Goal: Task Accomplishment & Management: Manage account settings

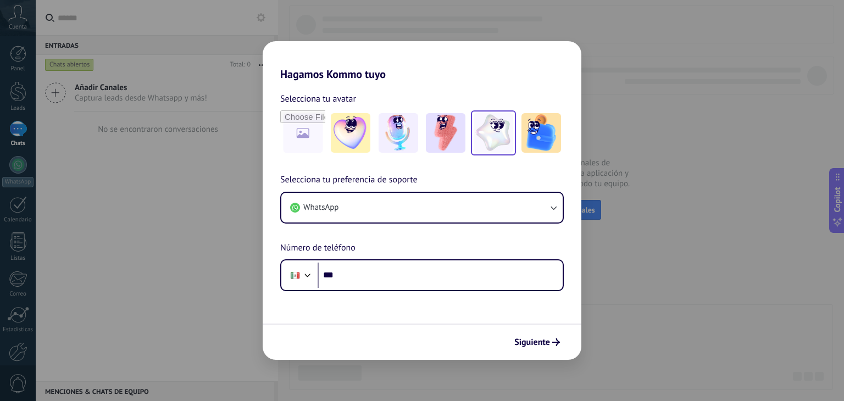
click at [503, 130] on img at bounding box center [494, 133] width 40 height 40
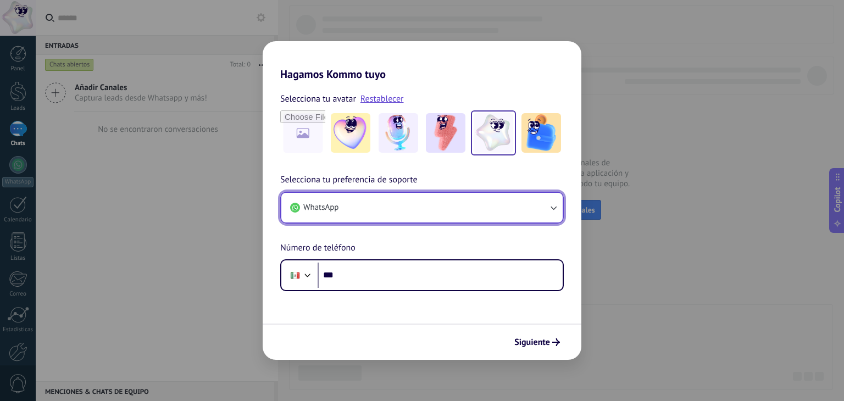
click at [441, 207] on button "WhatsApp" at bounding box center [421, 208] width 281 height 30
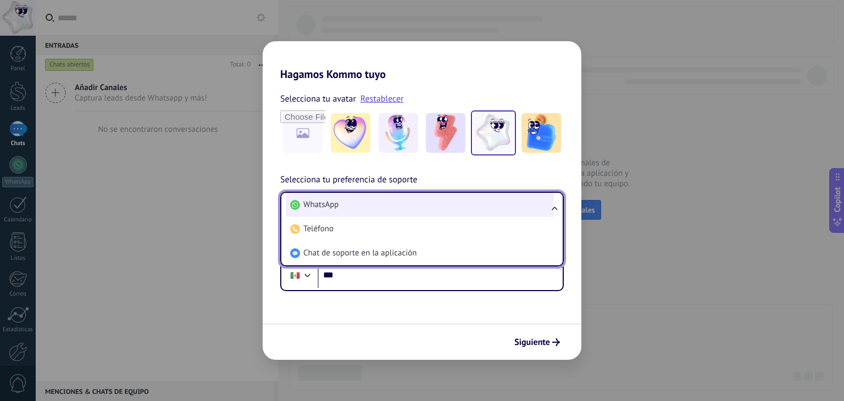
click at [441, 207] on li "WhatsApp" at bounding box center [420, 205] width 268 height 24
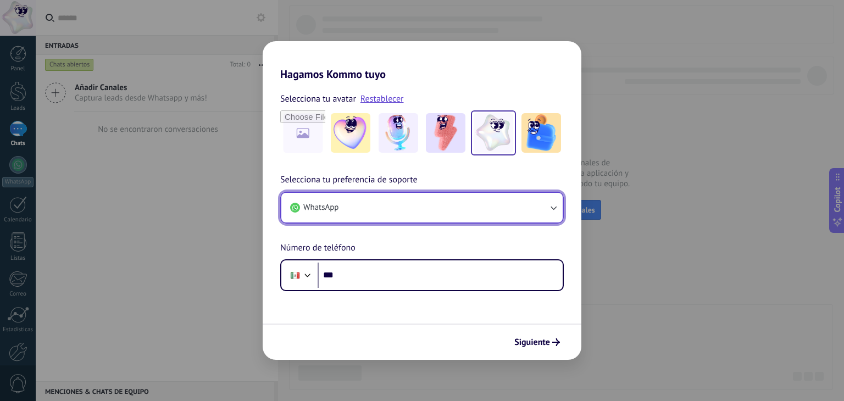
click at [441, 207] on button "WhatsApp" at bounding box center [421, 208] width 281 height 30
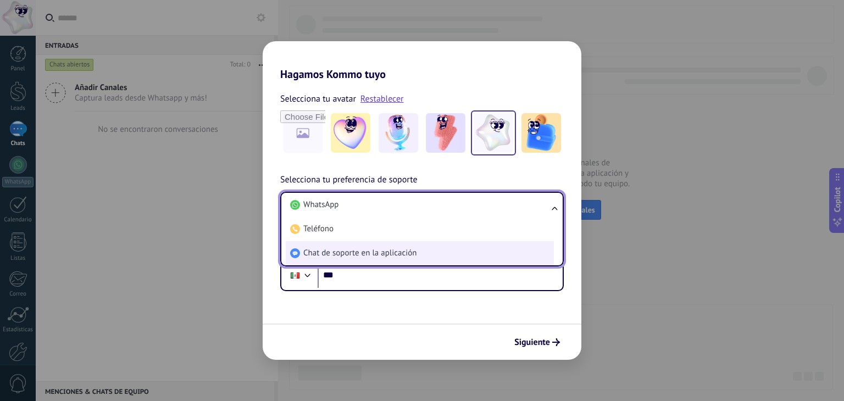
click at [433, 251] on li "Chat de soporte en la aplicación" at bounding box center [420, 253] width 268 height 24
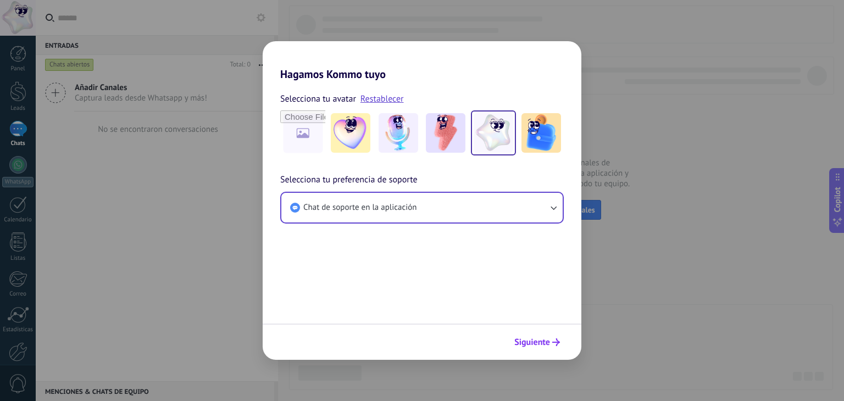
click at [534, 343] on span "Siguiente" at bounding box center [533, 343] width 36 height 8
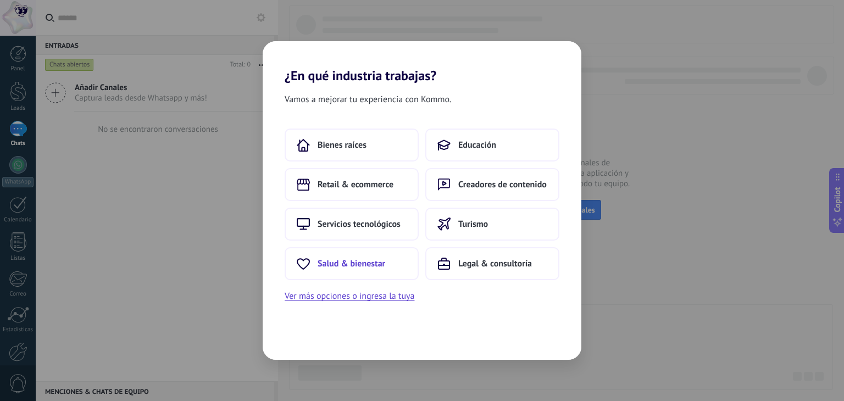
click at [361, 263] on span "Salud & bienestar" at bounding box center [352, 263] width 68 height 11
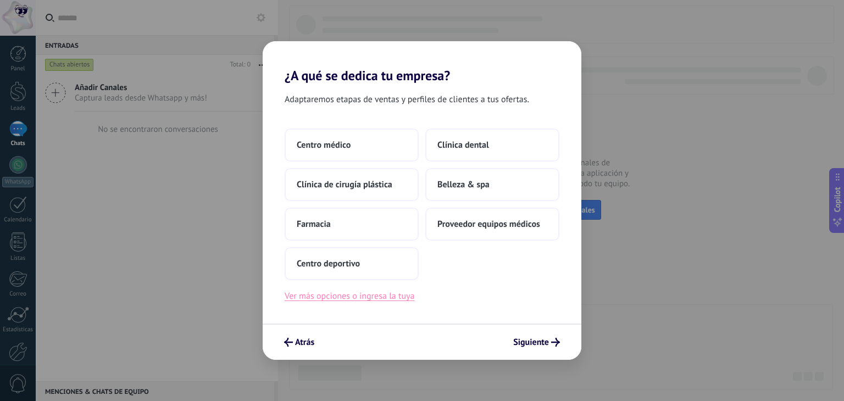
click at [383, 300] on button "Ver más opciones o ingresa la tuya" at bounding box center [350, 296] width 130 height 14
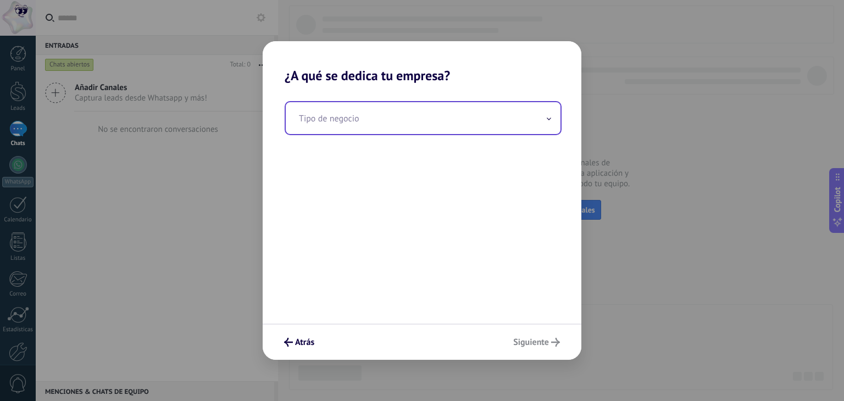
click at [391, 122] on input "text" at bounding box center [423, 118] width 275 height 32
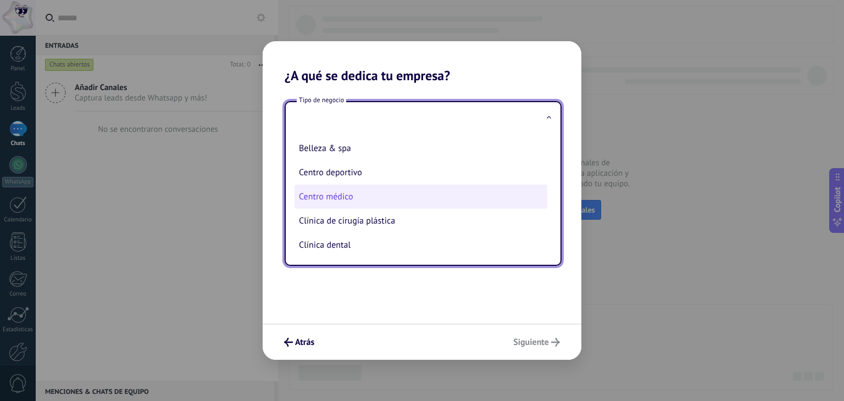
click at [432, 200] on li "Centro médico" at bounding box center [421, 197] width 253 height 24
type input "**********"
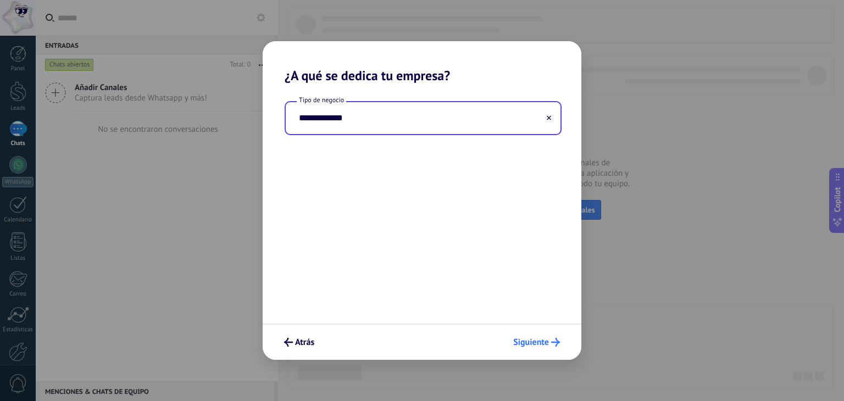
click at [539, 341] on span "Siguiente" at bounding box center [532, 343] width 36 height 8
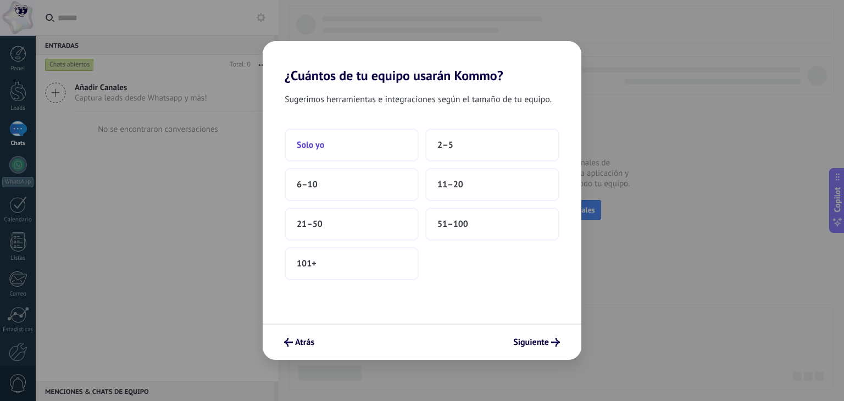
click at [362, 150] on button "Solo yo" at bounding box center [352, 145] width 134 height 33
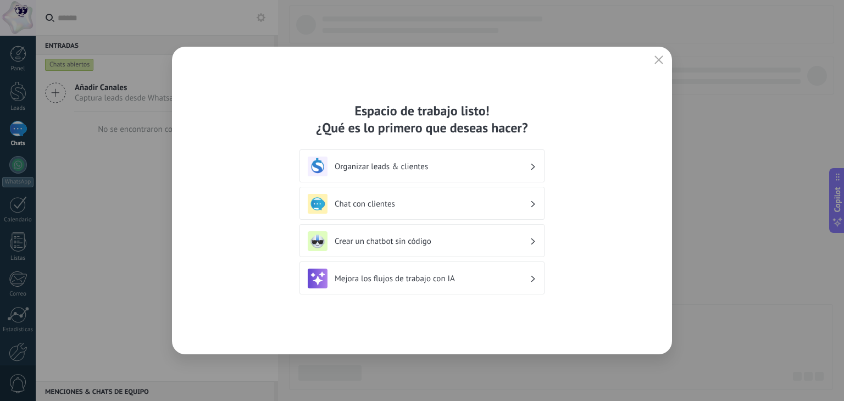
click at [475, 159] on div "Organizar leads & clientes" at bounding box center [422, 167] width 229 height 20
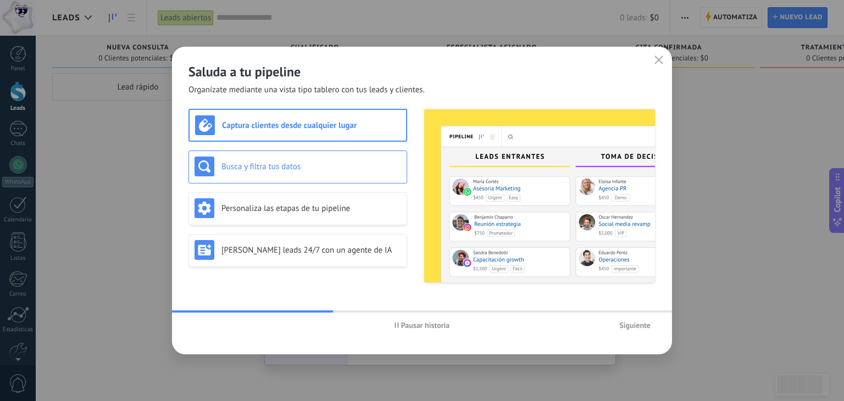
click at [321, 168] on h3 "Busca y filtra tus datos" at bounding box center [312, 167] width 180 height 10
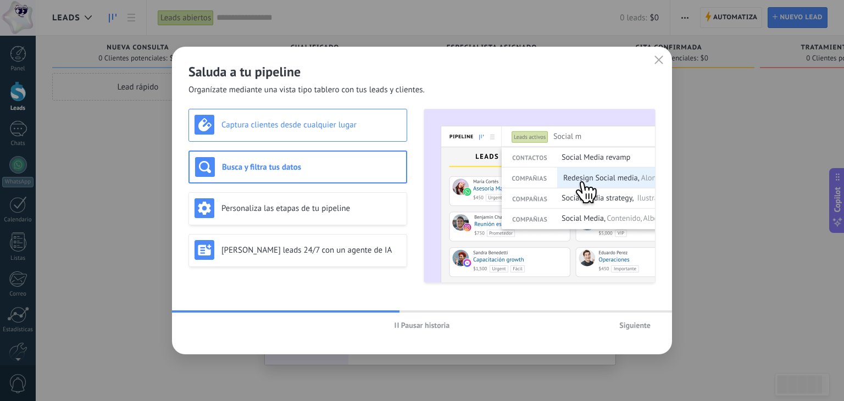
click at [339, 125] on h3 "Captura clientes desde cualquier lugar" at bounding box center [312, 125] width 180 height 10
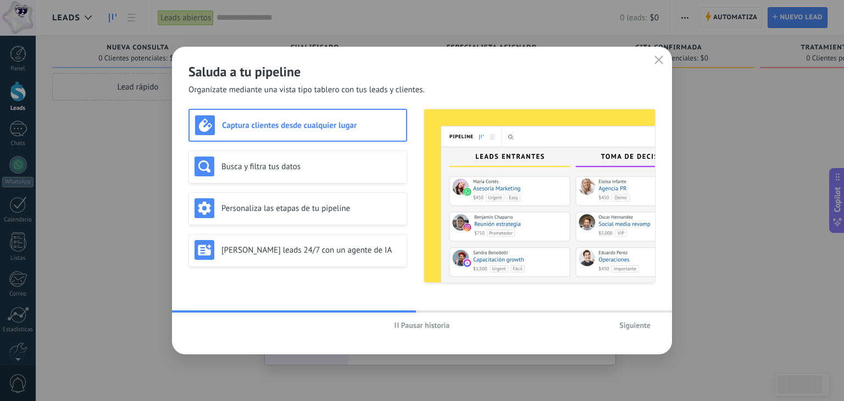
click at [637, 325] on span "Siguiente" at bounding box center [635, 326] width 31 height 8
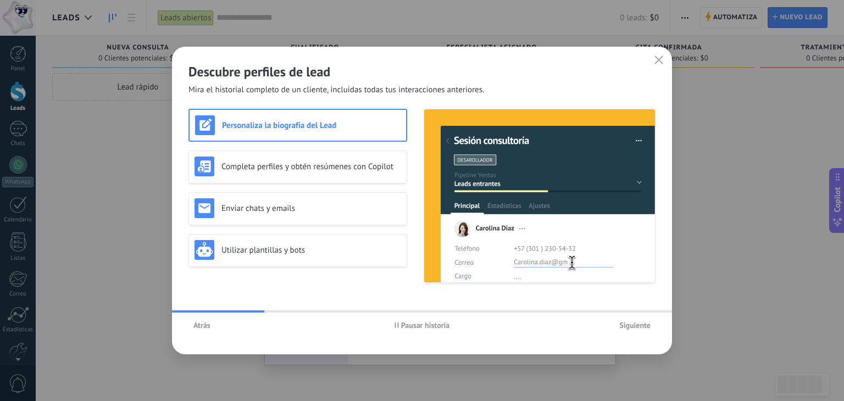
click at [638, 325] on span "Siguiente" at bounding box center [635, 326] width 31 height 8
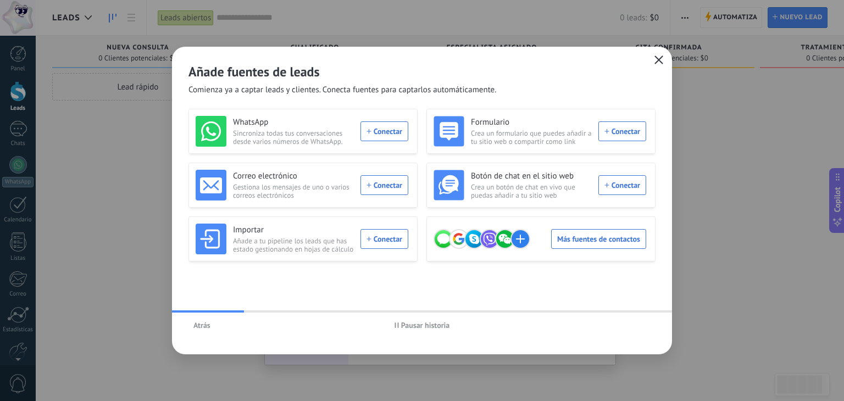
click at [660, 63] on icon "button" at bounding box center [659, 60] width 9 height 9
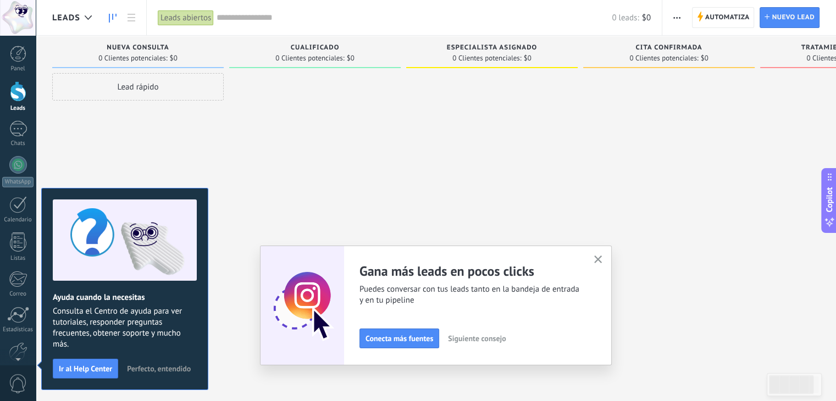
click at [603, 257] on icon "button" at bounding box center [598, 260] width 8 height 8
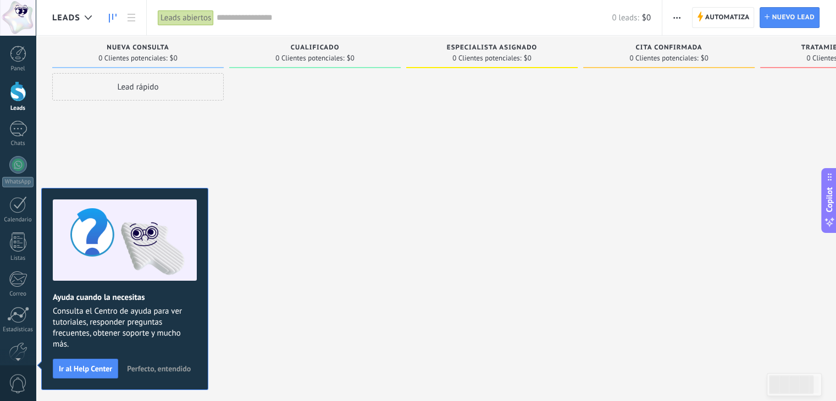
click at [150, 371] on span "Perfecto, entendido" at bounding box center [159, 369] width 64 height 8
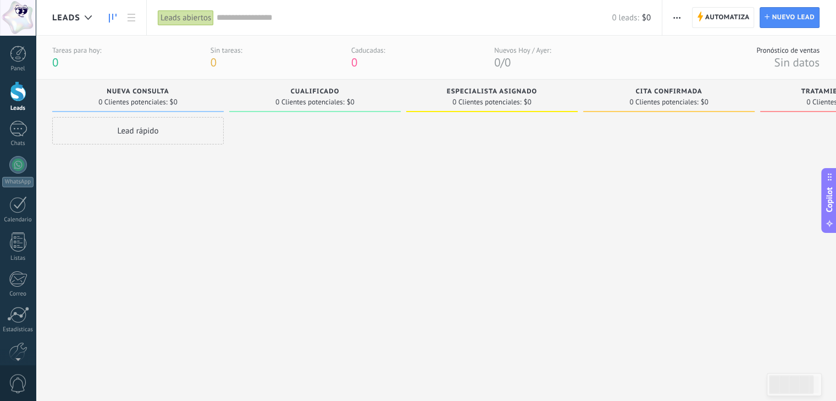
click at [22, 14] on div at bounding box center [18, 18] width 36 height 36
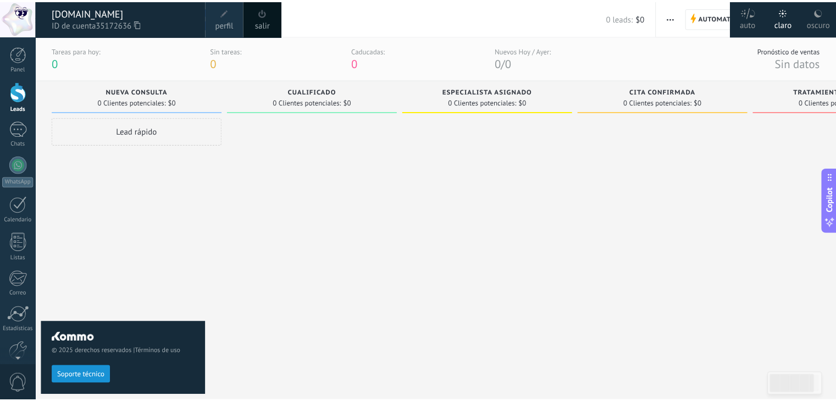
scroll to position [56, 0]
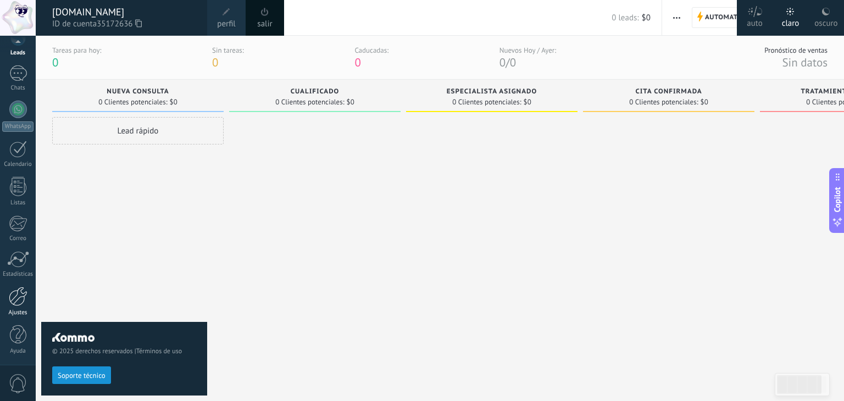
click at [20, 304] on div at bounding box center [18, 296] width 19 height 19
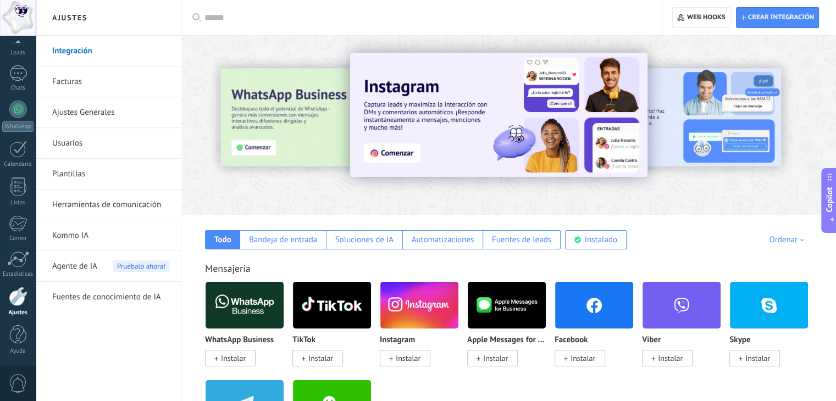
click at [108, 88] on link "Facturas" at bounding box center [111, 82] width 118 height 31
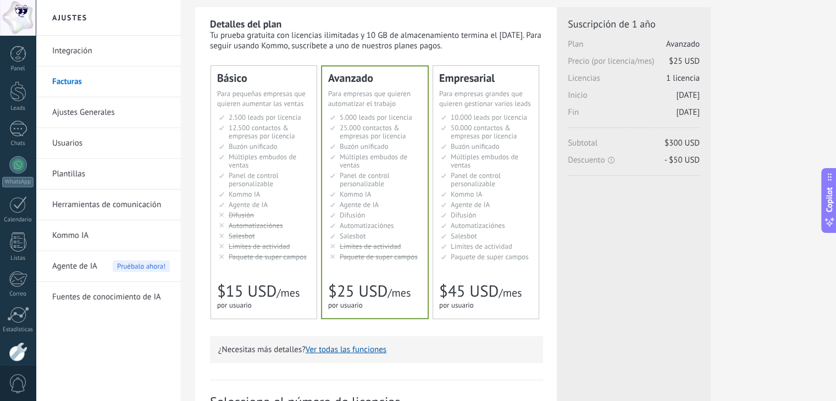
scroll to position [29, 0]
click at [373, 190] on li "Kommo AI Kommo AI Kommo IA Kommo AI Kommo IA Kommo AI Kommo AI" at bounding box center [376, 194] width 92 height 8
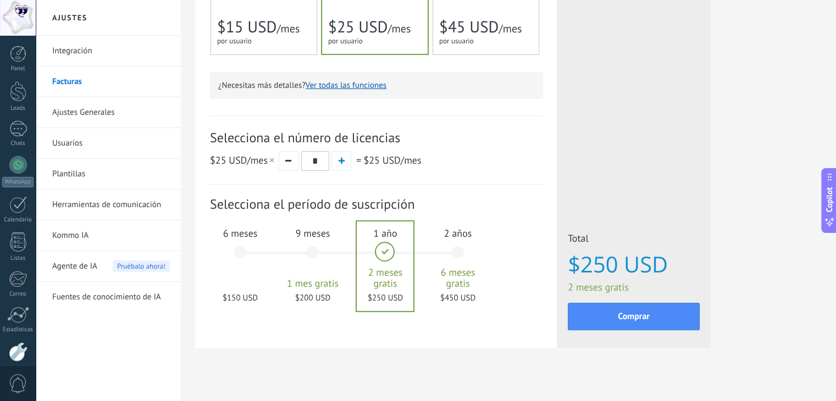
scroll to position [303, 0]
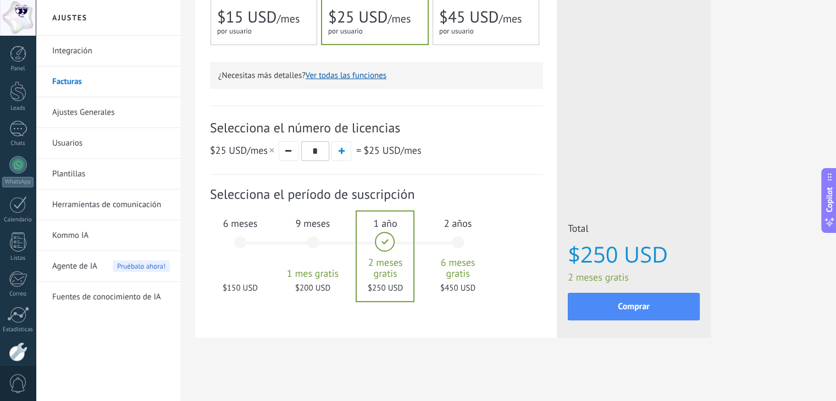
click at [239, 242] on div "6 meses $150 USD" at bounding box center [240, 248] width 59 height 78
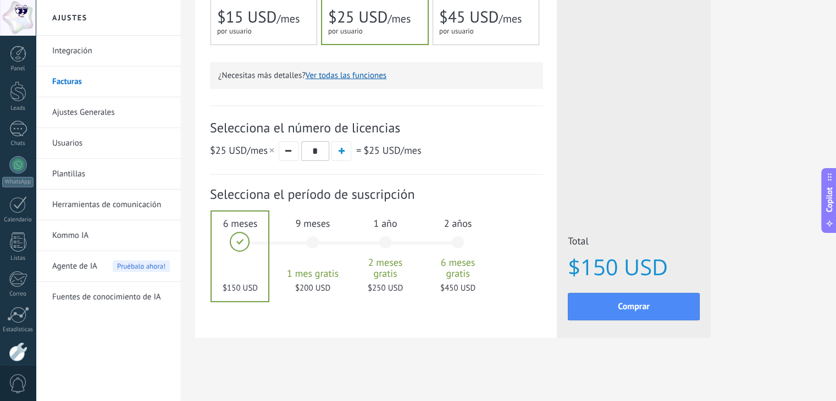
click at [302, 244] on div "9 meses 1 mes gratis $200 USD" at bounding box center [312, 248] width 59 height 78
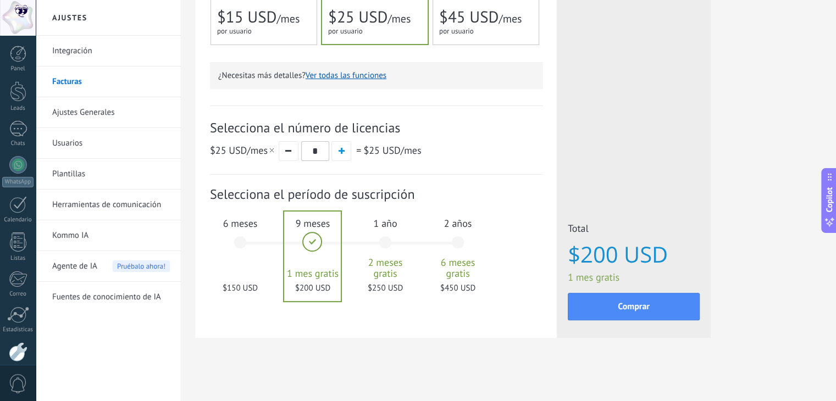
click at [372, 239] on div "1 año 2 meses gratis $250 USD" at bounding box center [385, 248] width 59 height 78
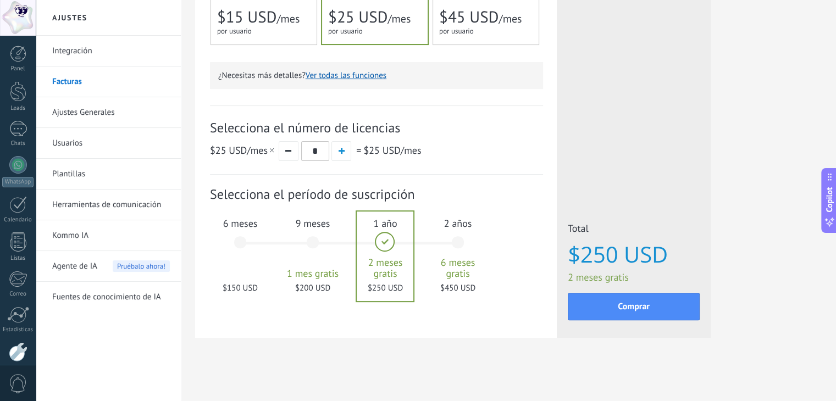
click at [462, 238] on div "2 años 6 meses gratis $450 USD" at bounding box center [457, 248] width 59 height 78
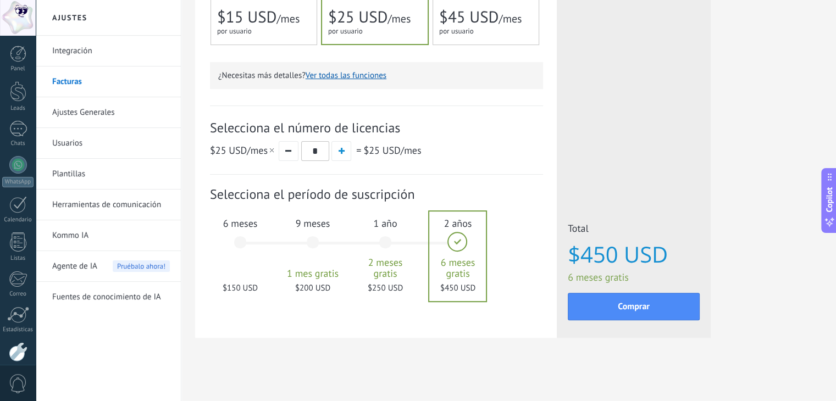
click at [404, 248] on div "1 año 2 meses gratis $250 USD" at bounding box center [385, 248] width 59 height 78
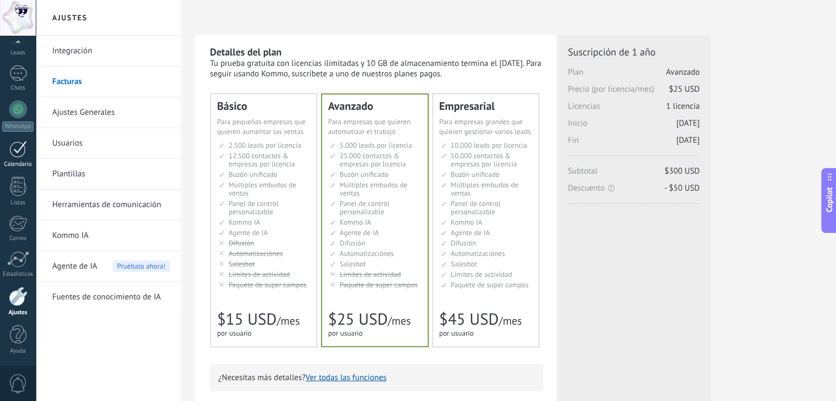
scroll to position [0, 0]
click at [18, 92] on div at bounding box center [18, 91] width 16 height 20
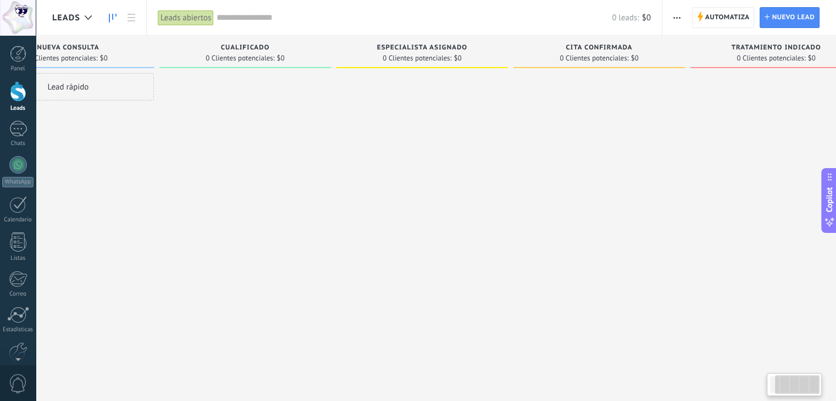
scroll to position [0, 112]
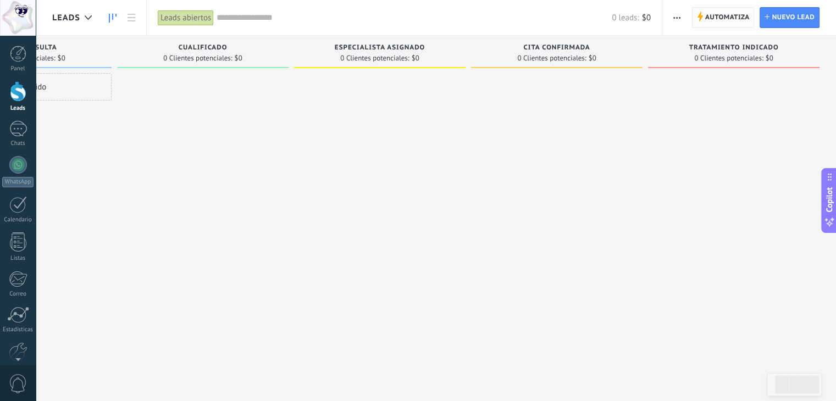
click at [731, 18] on span "Automatiza" at bounding box center [727, 18] width 45 height 20
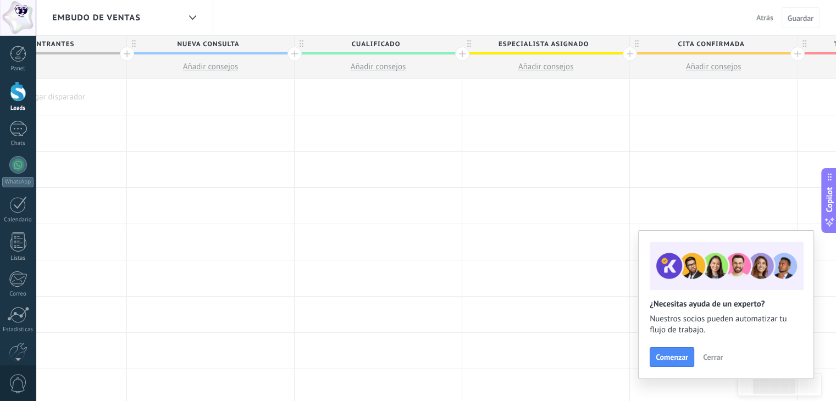
click at [291, 51] on div at bounding box center [295, 54] width 14 height 14
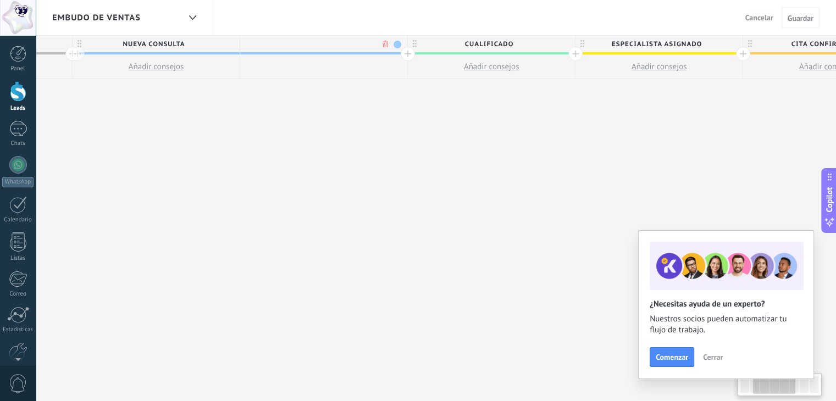
scroll to position [0, 335]
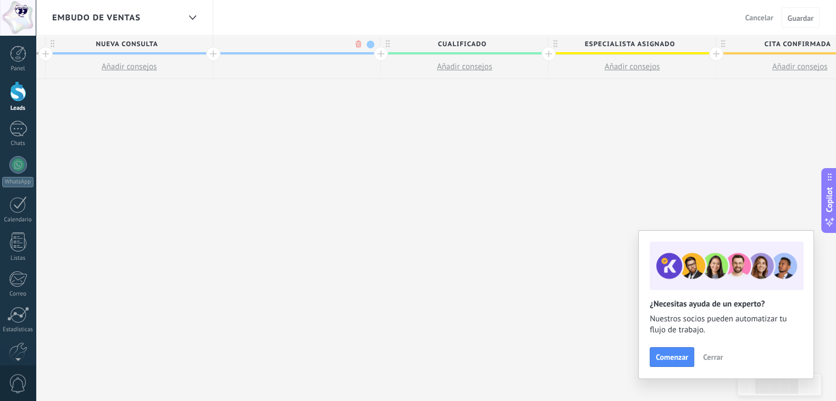
click at [367, 44] on span at bounding box center [371, 45] width 8 height 8
click at [379, 78] on span at bounding box center [380, 76] width 10 height 10
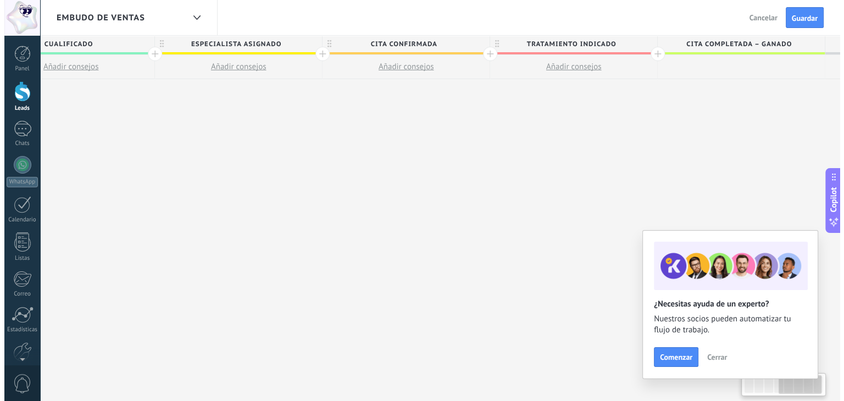
scroll to position [0, 735]
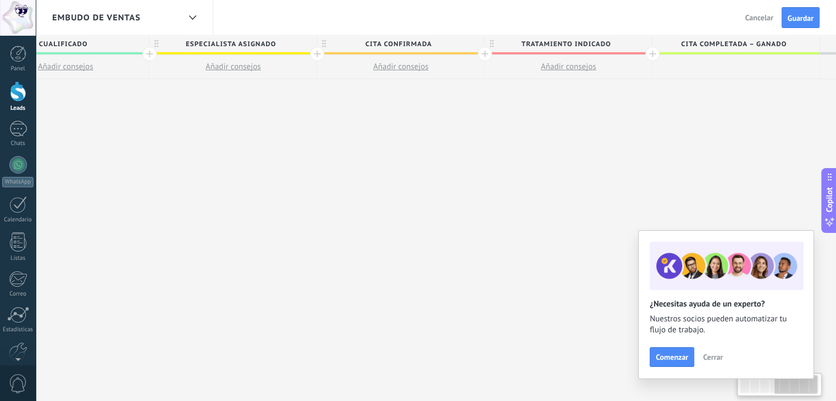
type input "**********"
click at [578, 38] on span "Tratamiento indicado" at bounding box center [566, 44] width 162 height 17
click at [643, 45] on span at bounding box center [642, 45] width 8 height 8
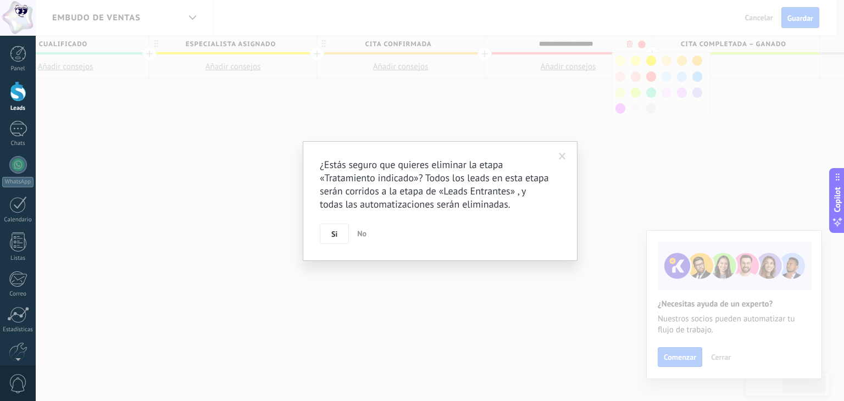
click at [631, 42] on body ".abccls-1,.abccls-2{fill-rule:evenodd}.abccls-2{fill:#fff} .abfcls-1{fill:none}…" at bounding box center [422, 200] width 844 height 401
click at [323, 238] on button "Si" at bounding box center [334, 234] width 29 height 21
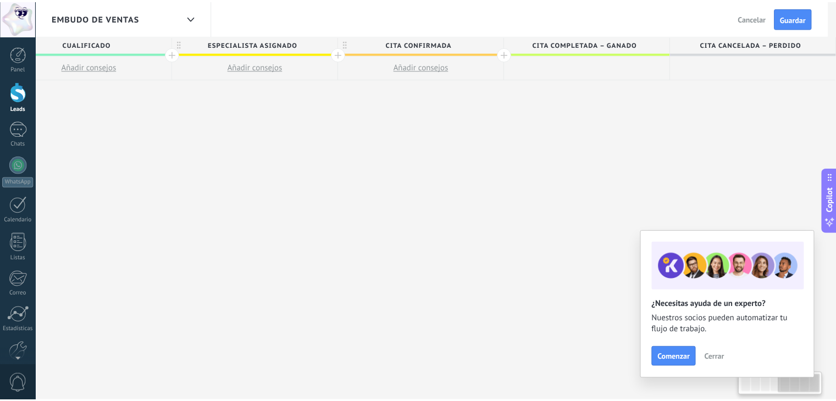
scroll to position [0, 709]
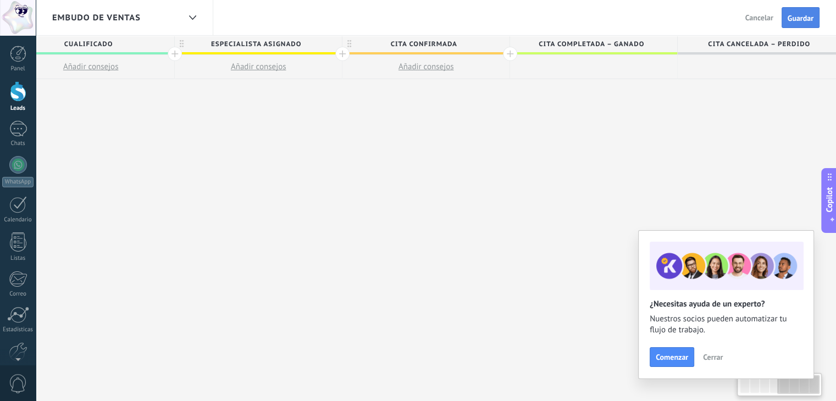
click at [798, 16] on span "Guardar" at bounding box center [801, 18] width 26 height 8
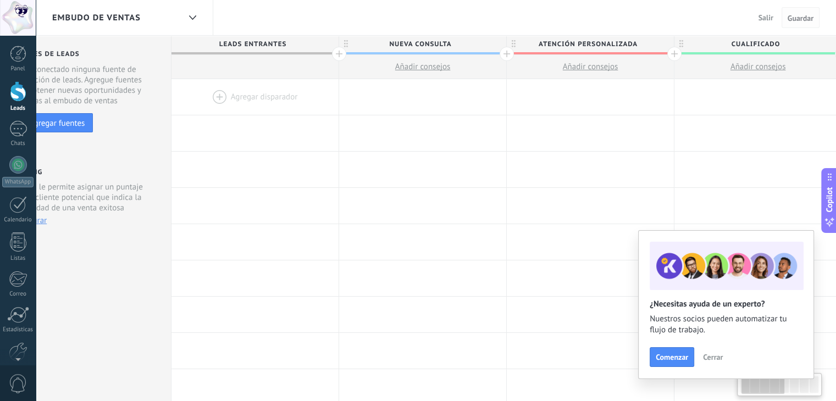
click at [800, 18] on span "Guardar" at bounding box center [801, 18] width 26 height 8
click at [768, 16] on span "Salir" at bounding box center [766, 18] width 15 height 10
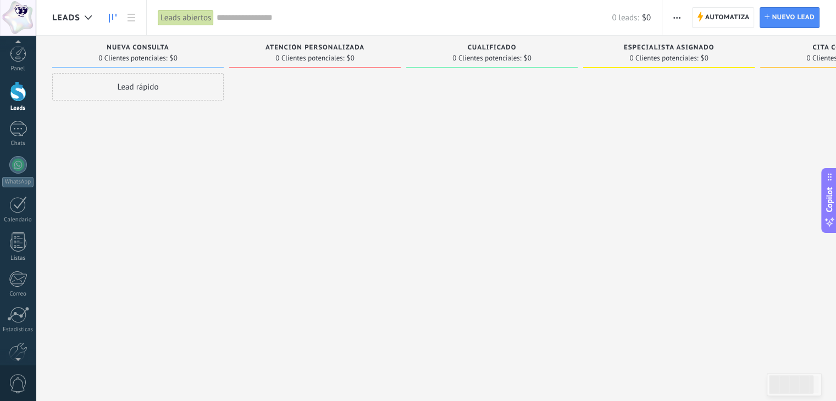
scroll to position [56, 0]
click at [18, 306] on link "Ajustes" at bounding box center [18, 302] width 36 height 30
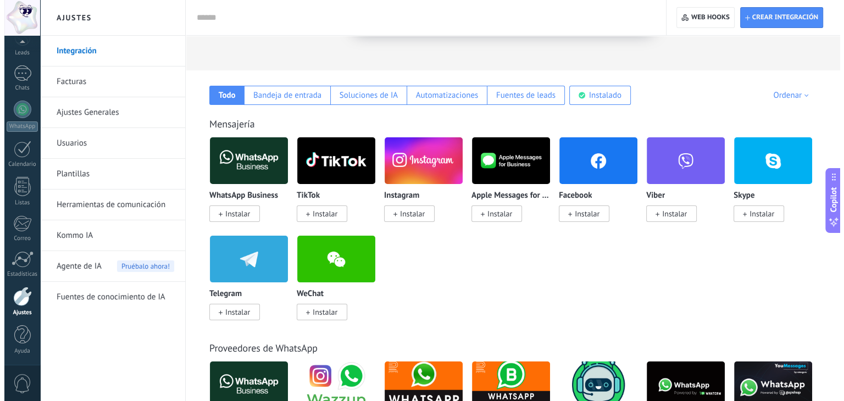
scroll to position [145, 0]
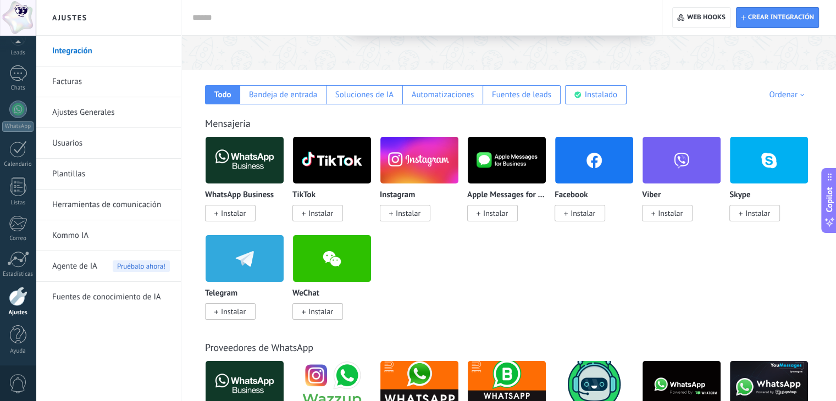
click at [222, 309] on span "Instalar" at bounding box center [233, 312] width 25 height 10
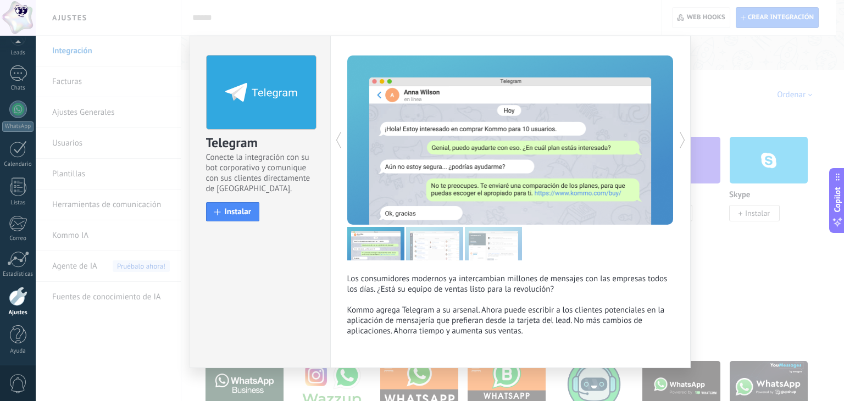
scroll to position [9, 0]
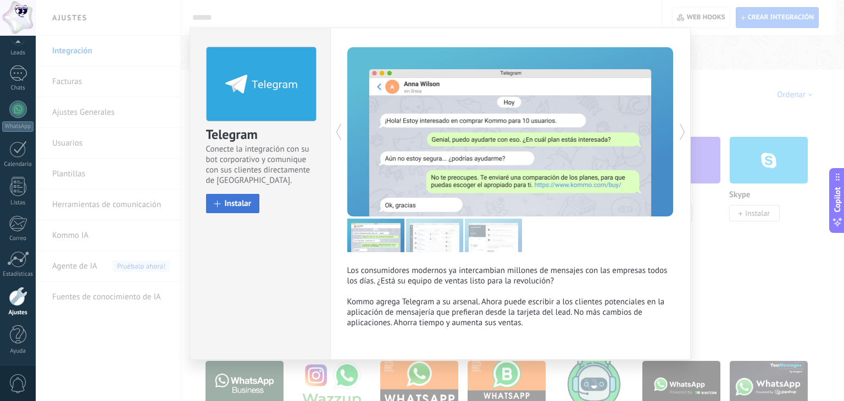
click at [229, 197] on button "Instalar" at bounding box center [233, 203] width 54 height 19
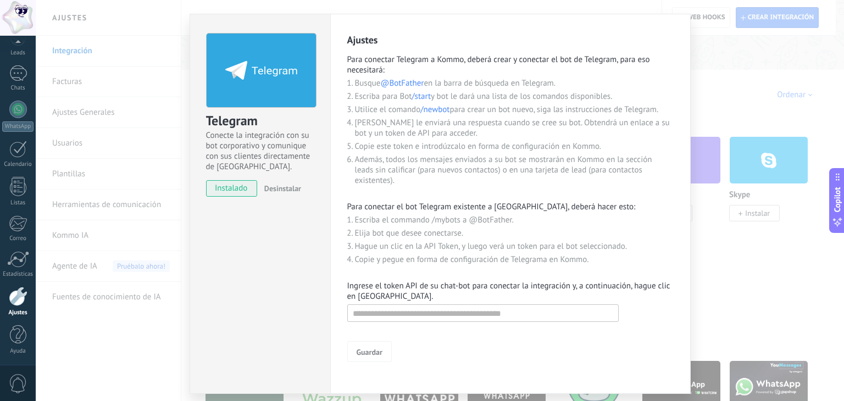
scroll to position [24, 0]
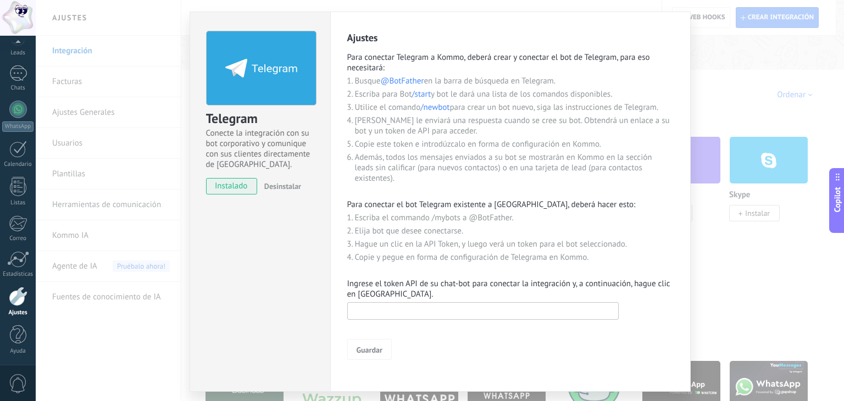
click at [434, 311] on input "text" at bounding box center [483, 311] width 272 height 18
paste input "**********"
type input "**********"
click at [365, 347] on span "Guardar" at bounding box center [370, 350] width 26 height 8
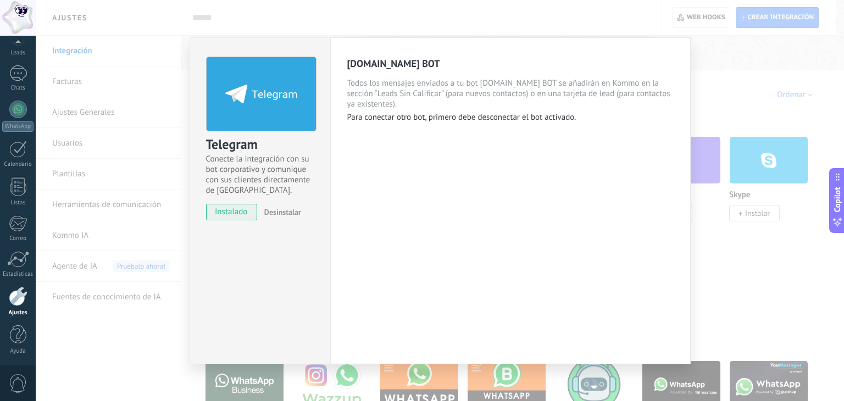
click at [726, 80] on div "Telegram Conecte la integración con su bot corporativo y comunique con sus clie…" at bounding box center [440, 200] width 809 height 401
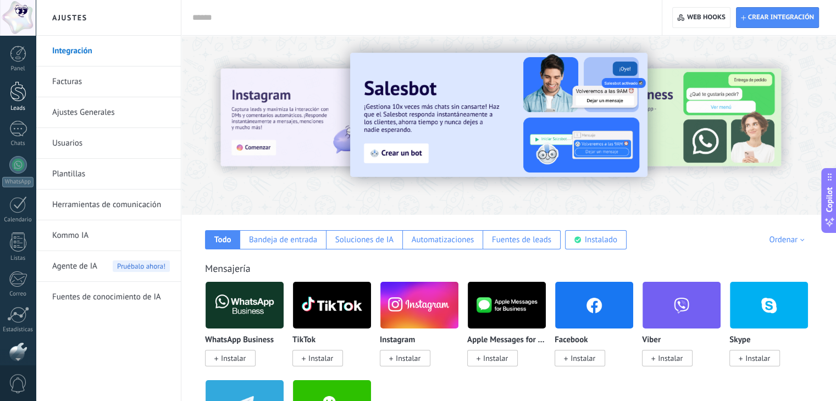
click at [17, 102] on link "Leads" at bounding box center [18, 96] width 36 height 31
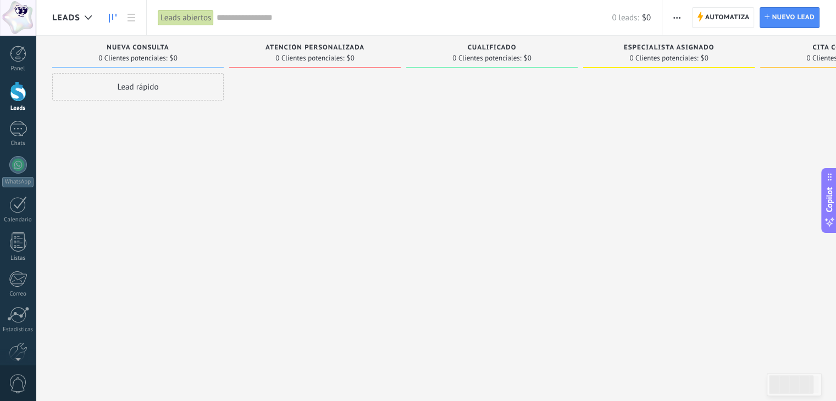
click at [677, 16] on span "button" at bounding box center [676, 17] width 7 height 21
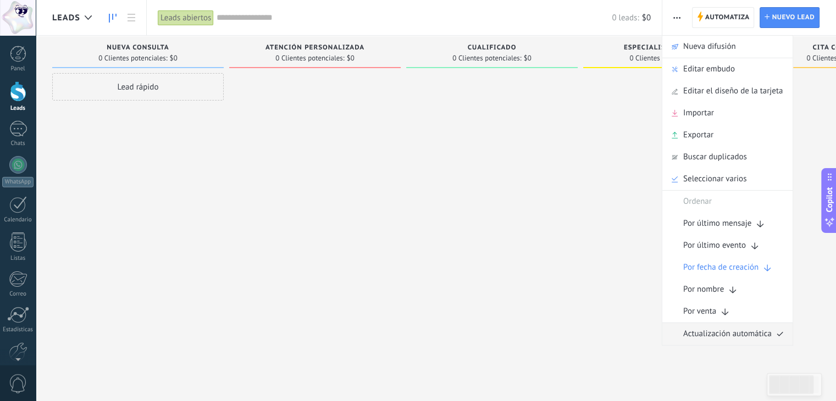
click at [731, 336] on span "Actualización automática" at bounding box center [727, 334] width 89 height 22
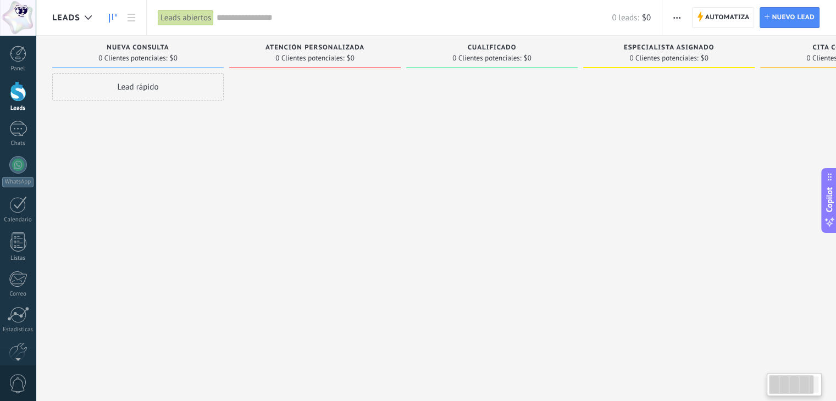
click at [680, 18] on span "button" at bounding box center [676, 17] width 7 height 21
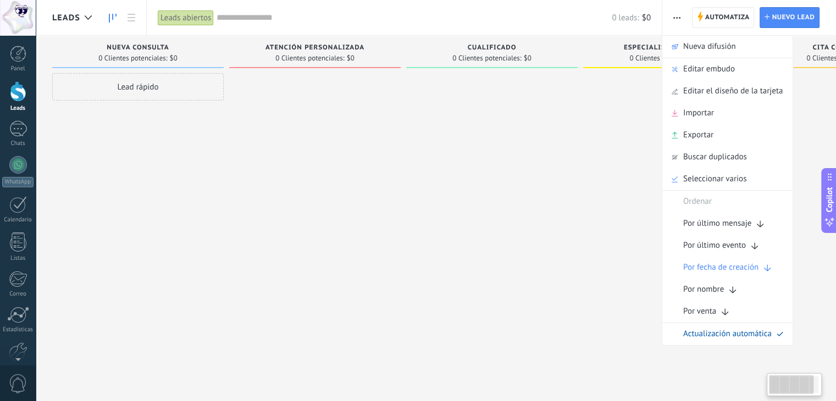
click at [529, 175] on div at bounding box center [492, 202] width 172 height 258
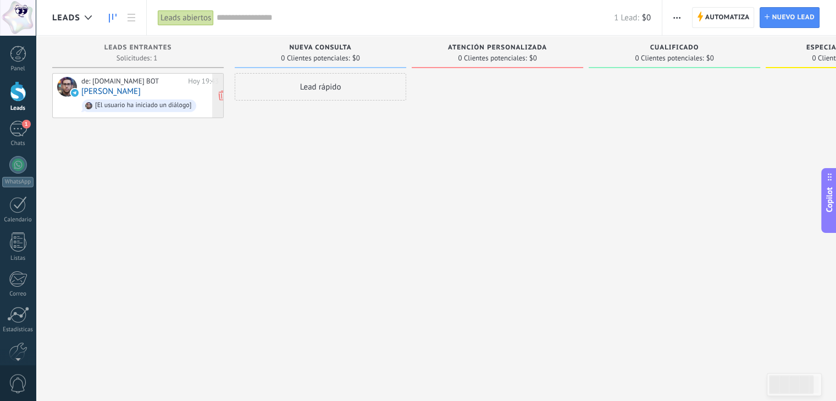
click at [146, 81] on div "de: [DOMAIN_NAME] BOT" at bounding box center [132, 81] width 103 height 9
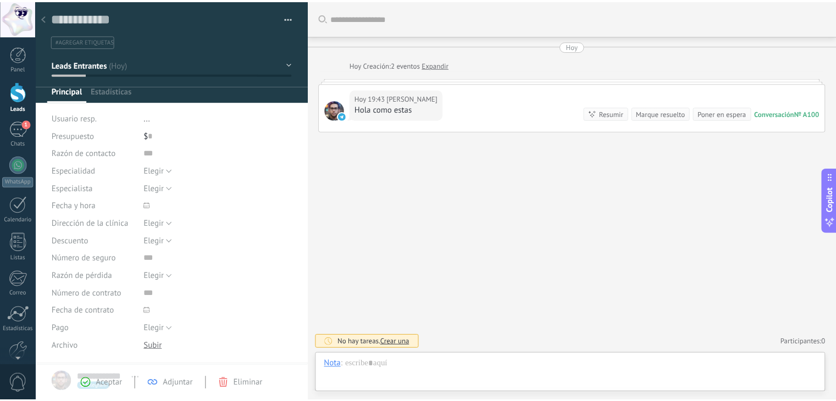
scroll to position [16, 0]
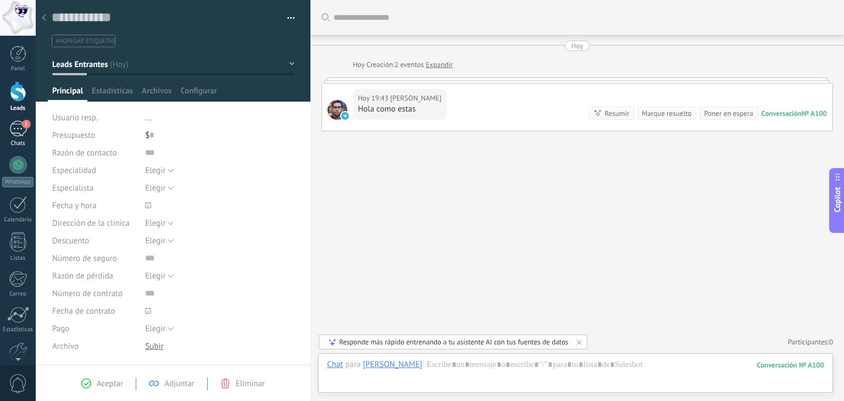
click at [24, 132] on div "1" at bounding box center [18, 129] width 18 height 16
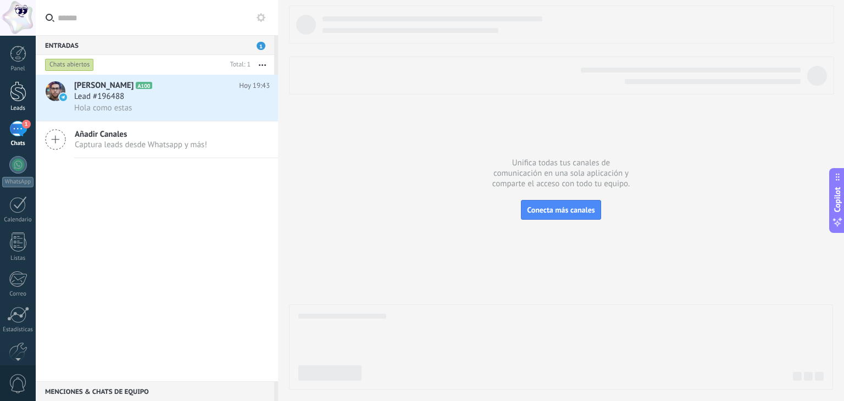
click at [18, 100] on div at bounding box center [18, 91] width 16 height 20
